Goal: Task Accomplishment & Management: Complete application form

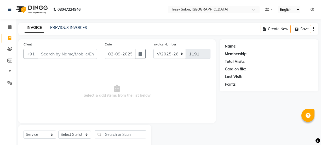
select select "5982"
select select "service"
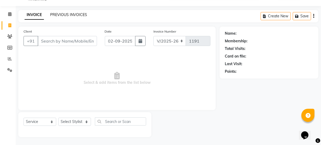
click at [61, 14] on link "PREVIOUS INVOICES" at bounding box center [68, 14] width 37 height 5
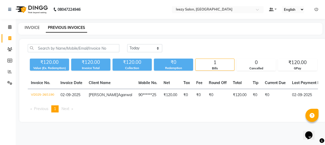
click at [28, 26] on link "INVOICE" at bounding box center [32, 27] width 15 height 5
select select "service"
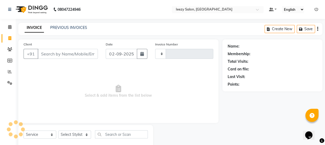
type input "1191"
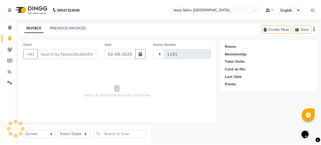
scroll to position [13, 0]
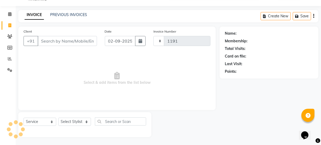
select select "5982"
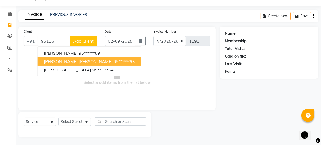
click at [59, 62] on span "[PERSON_NAME] [PERSON_NAME]" at bounding box center [78, 61] width 69 height 5
type input "95******63"
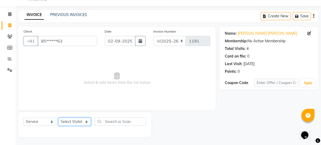
click at [89, 122] on select "Select Stylist Archana Mgr IEEZY -Owner [PERSON_NAME] MS AARTI Ms [PERSON_NAME]…" at bounding box center [74, 121] width 33 height 8
select select "68032"
click at [58, 117] on select "Select Stylist Archana Mgr IEEZY -Owner [PERSON_NAME] MS AARTI Ms [PERSON_NAME]…" at bounding box center [74, 121] width 33 height 8
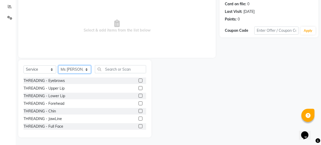
scroll to position [65, 0]
click at [139, 80] on label at bounding box center [141, 80] width 4 height 4
click at [139, 80] on input "checkbox" at bounding box center [140, 80] width 3 height 3
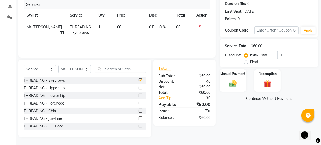
checkbox input "false"
click at [227, 89] on div "Manual Payment" at bounding box center [233, 80] width 28 height 23
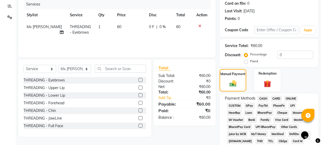
click at [249, 106] on span "GPay" at bounding box center [250, 105] width 11 height 6
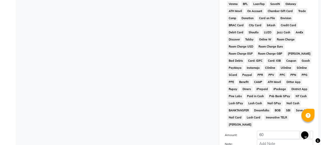
scroll to position [275, 0]
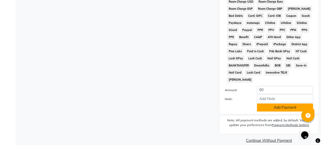
click at [262, 103] on button "Add Payment" at bounding box center [285, 107] width 56 height 8
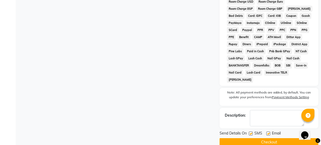
click at [252, 131] on label at bounding box center [251, 133] width 4 height 4
click at [252, 132] on input "checkbox" at bounding box center [250, 133] width 3 height 3
checkbox input "false"
click at [270, 131] on label at bounding box center [269, 133] width 4 height 4
click at [270, 132] on input "checkbox" at bounding box center [268, 133] width 3 height 3
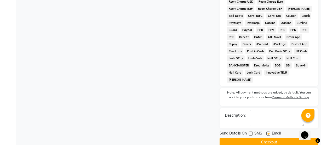
checkbox input "false"
click at [265, 138] on button "Checkout" at bounding box center [269, 142] width 99 height 8
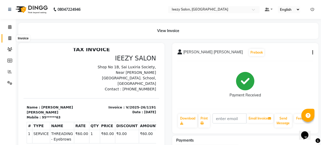
drag, startPoint x: 9, startPoint y: 37, endPoint x: 14, endPoint y: 34, distance: 5.7
click at [9, 37] on icon at bounding box center [9, 38] width 3 height 4
select select "5982"
select select "service"
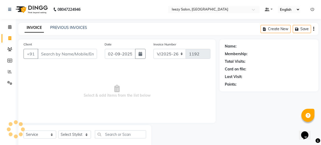
scroll to position [13, 0]
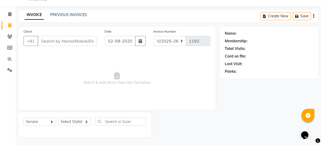
type input "h"
